Goal: Navigation & Orientation: Find specific page/section

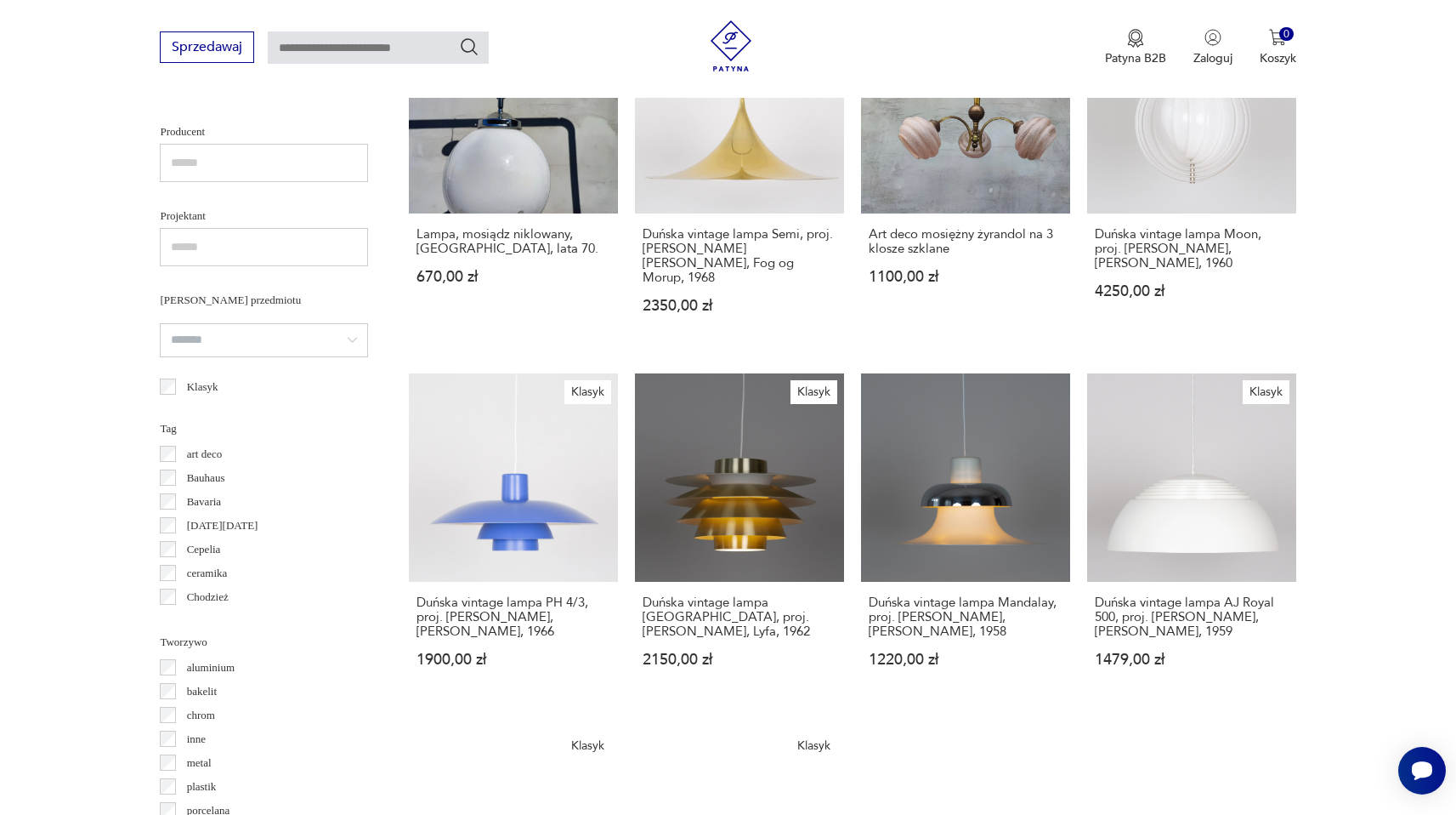
scroll to position [1462, 0]
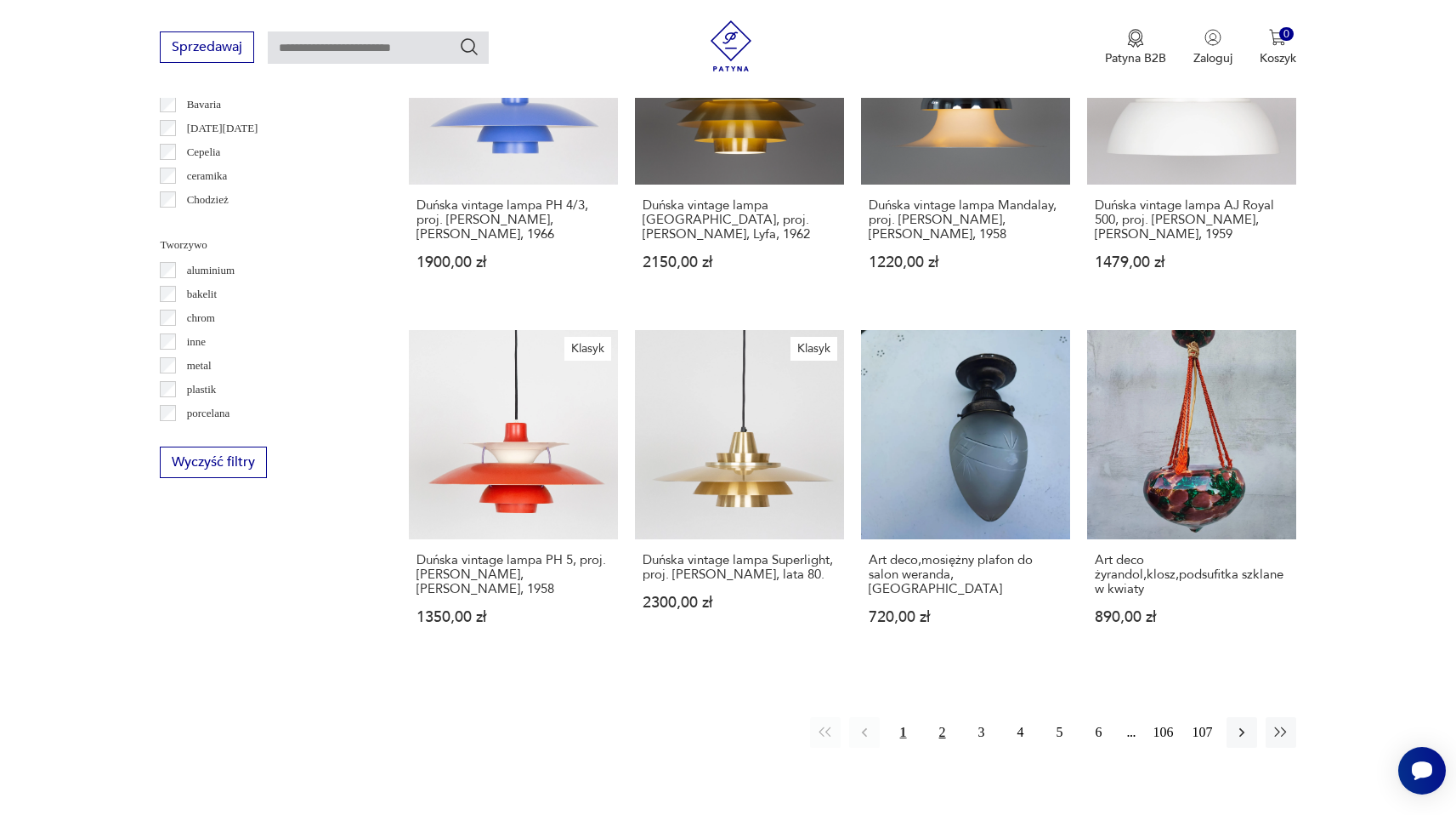
click at [938, 719] on button "2" at bounding box center [943, 732] width 31 height 31
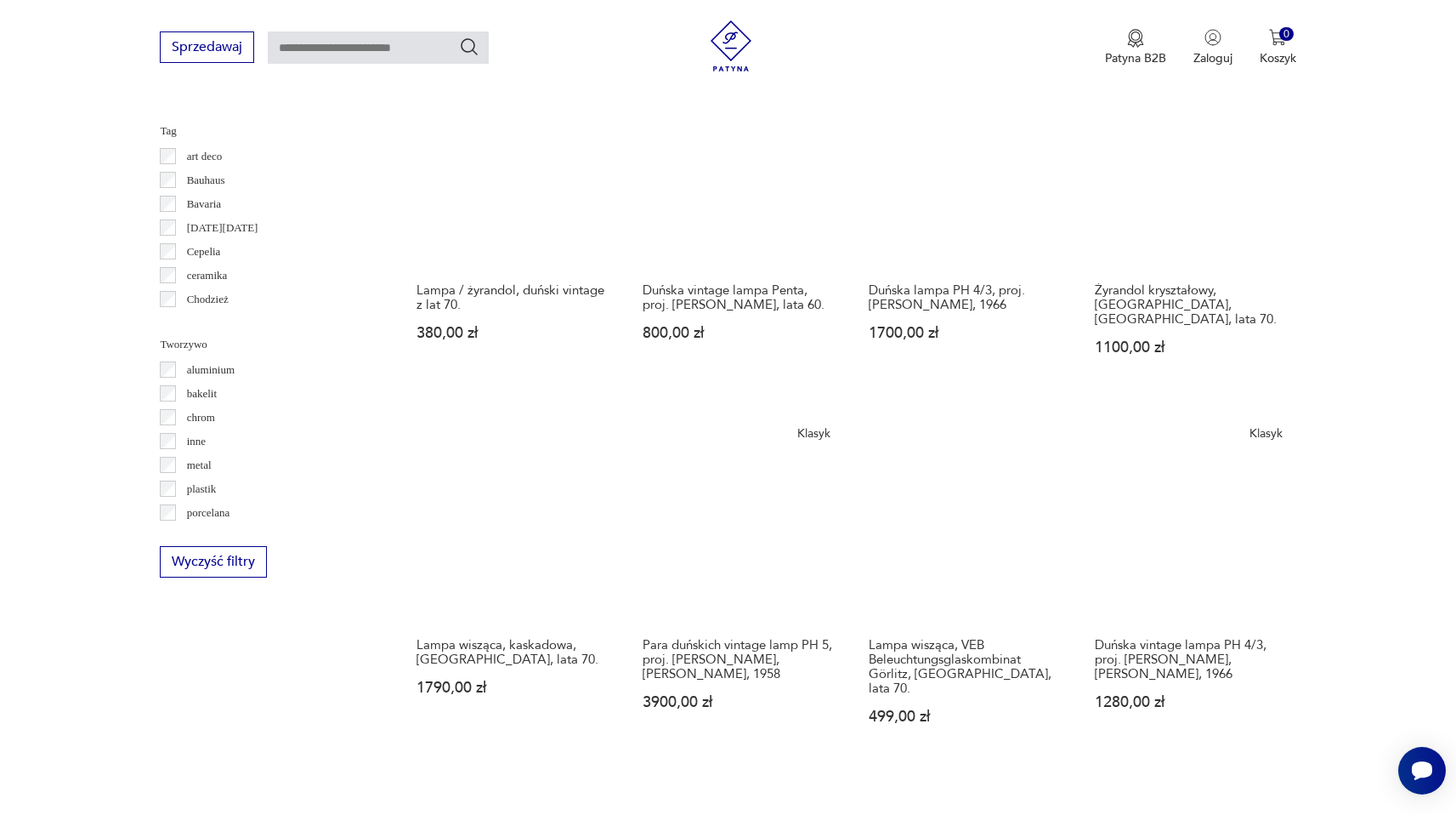
scroll to position [1589, 0]
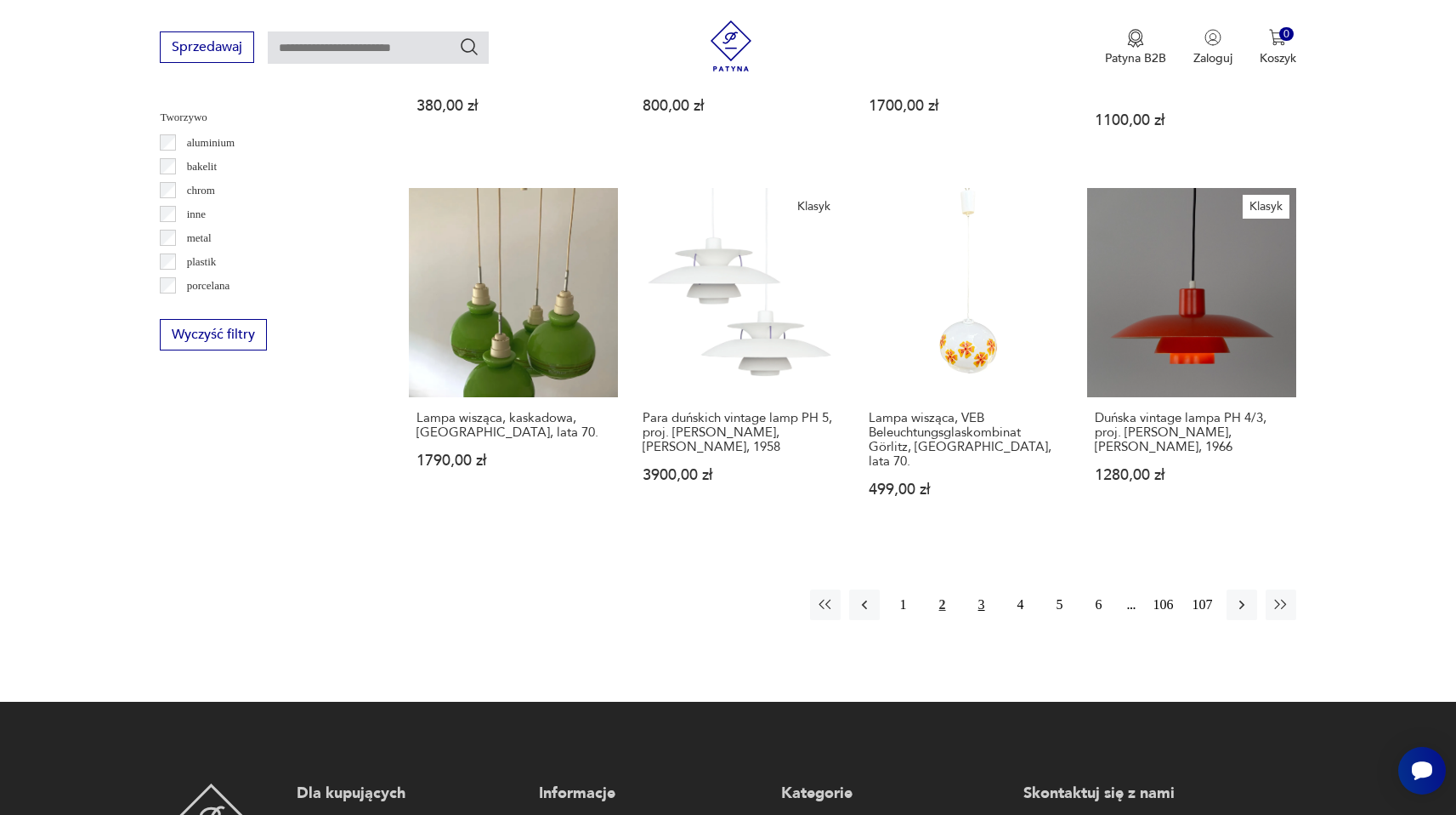
click at [984, 589] on button "3" at bounding box center [981, 605] width 31 height 31
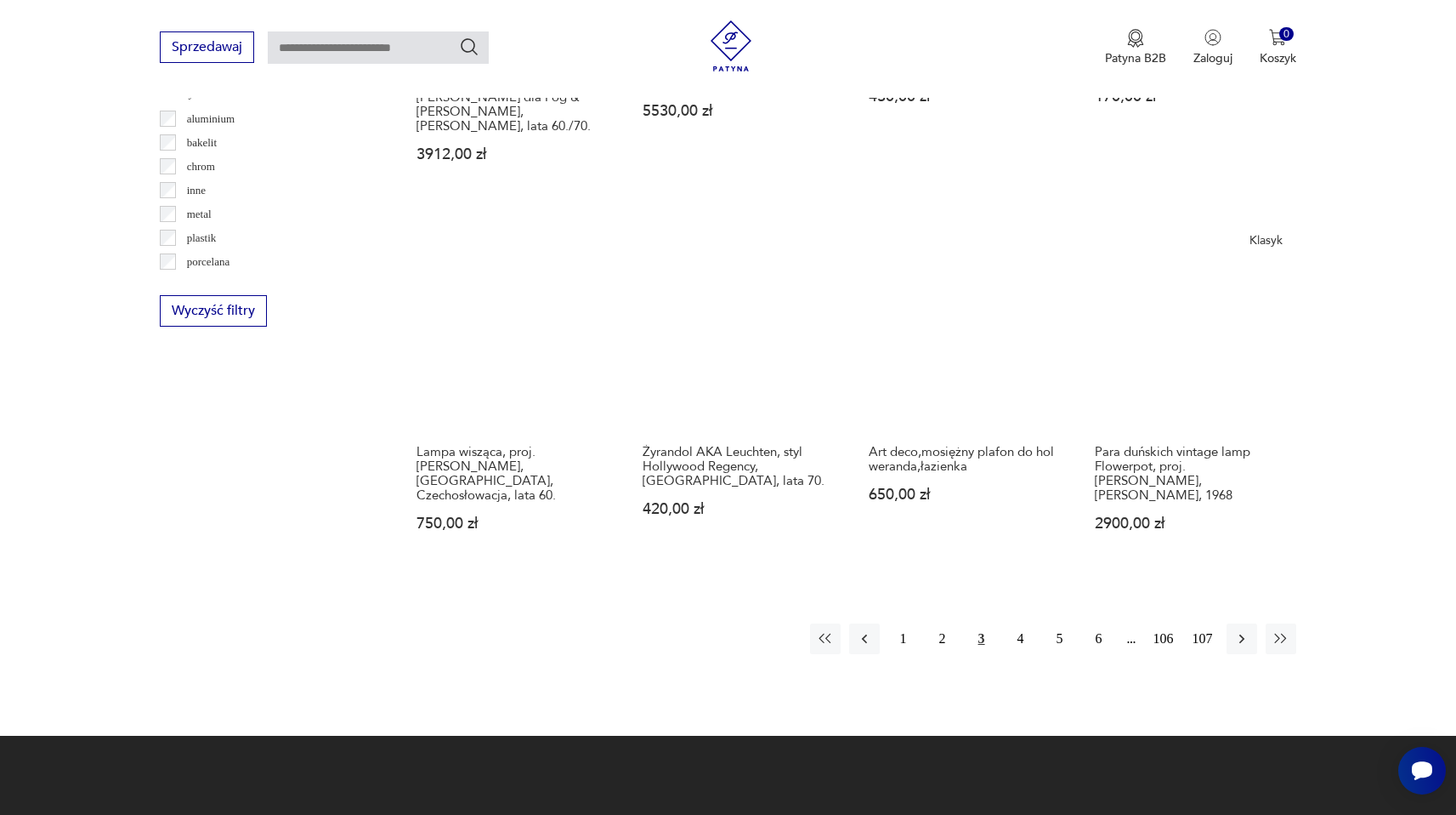
scroll to position [1619, 0]
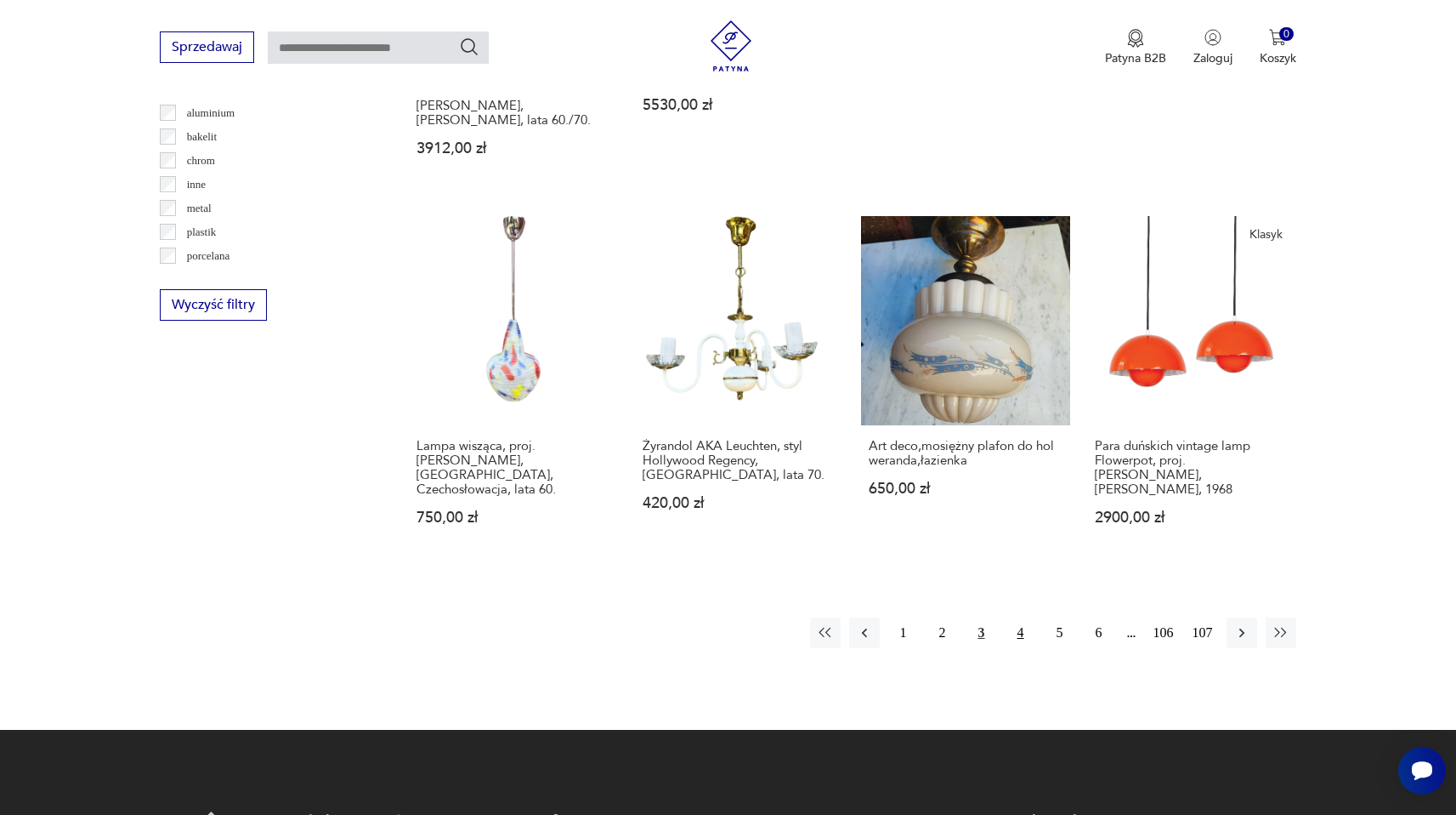
click at [1022, 617] on button "4" at bounding box center [1021, 633] width 31 height 31
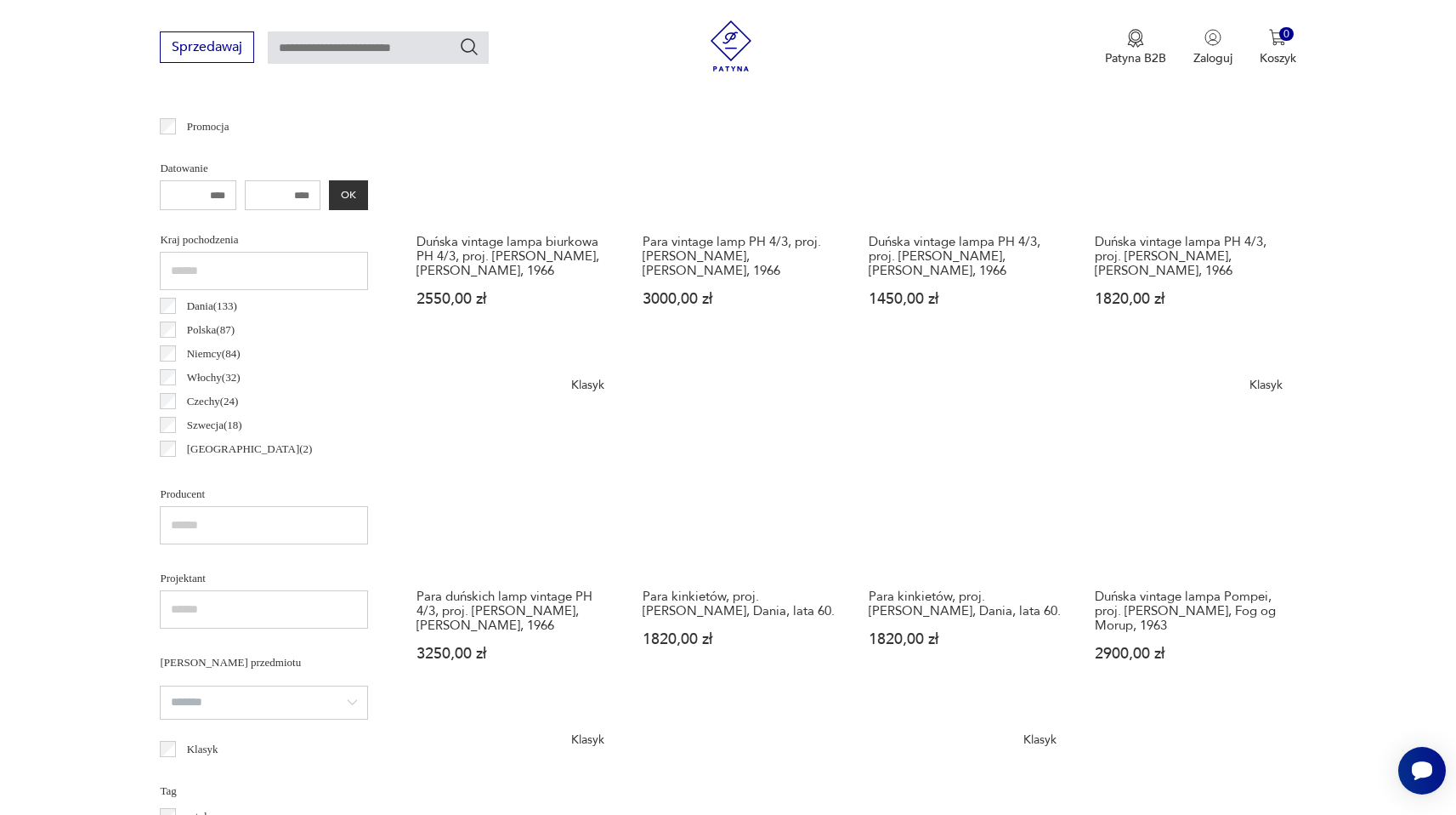
scroll to position [705, 0]
